Goal: Participate in discussion: Engage in conversation with other users on a specific topic

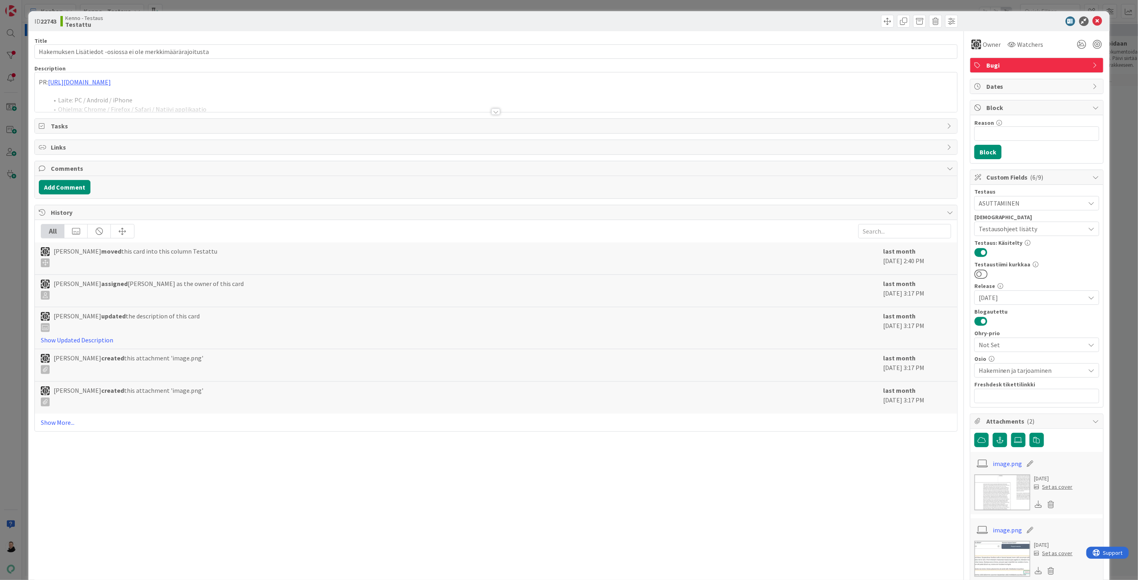
click at [491, 111] on div at bounding box center [495, 111] width 9 height 6
click at [487, 111] on div at bounding box center [496, 102] width 922 height 20
